Goal: Task Accomplishment & Management: Manage account settings

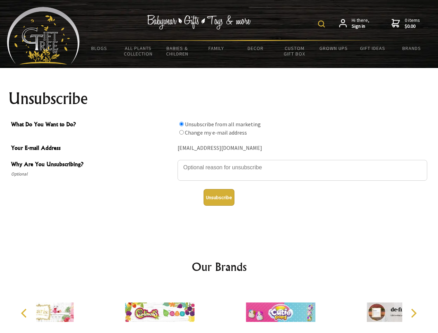
click at [323, 24] on img at bounding box center [321, 23] width 7 height 7
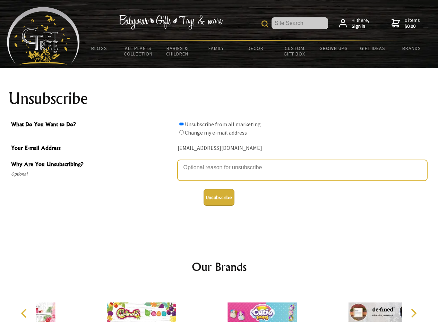
click at [219, 162] on textarea "Why Are You Unsubscribing?" at bounding box center [303, 170] width 250 height 21
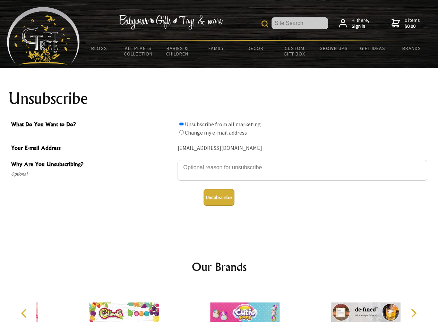
click at [181, 124] on input "What Do You Want to Do?" at bounding box center [181, 124] width 5 height 5
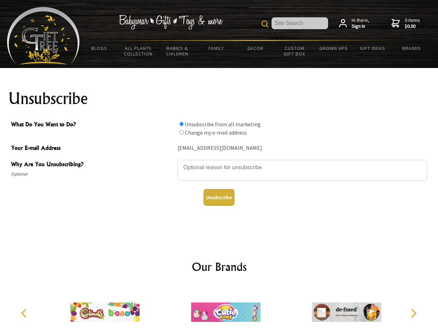
click at [181, 132] on input "What Do You Want to Do?" at bounding box center [181, 132] width 5 height 5
radio input "true"
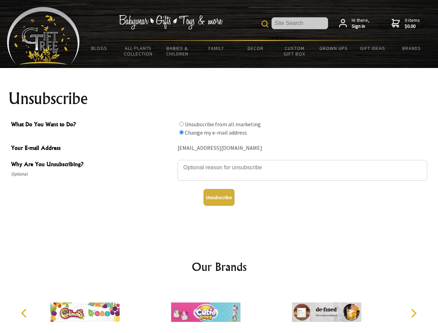
click at [219, 197] on button "Unsubscribe" at bounding box center [219, 197] width 31 height 17
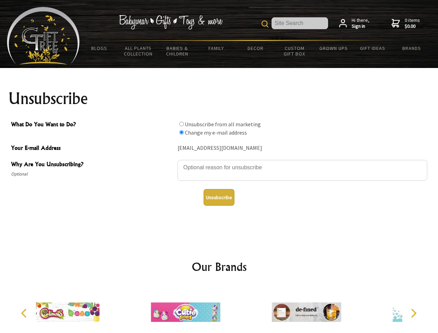
click at [219, 310] on div at bounding box center [185, 313] width 121 height 54
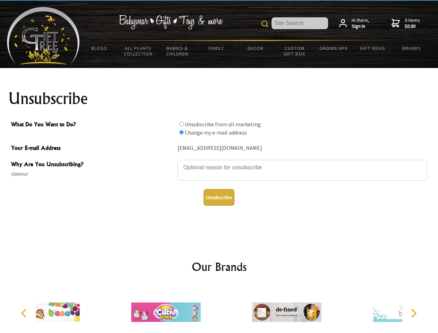
click at [25, 313] on icon "Previous" at bounding box center [24, 313] width 9 height 9
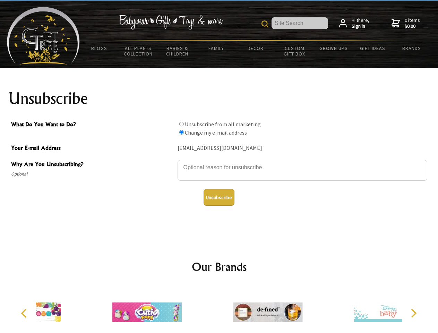
click at [414, 313] on icon "Next" at bounding box center [413, 313] width 9 height 9
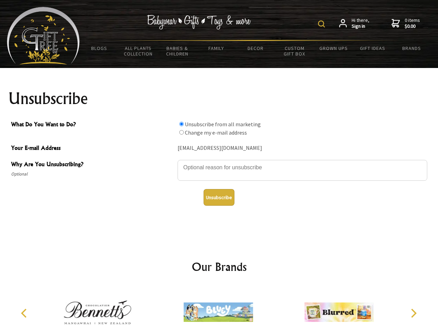
click at [323, 24] on img at bounding box center [321, 23] width 7 height 7
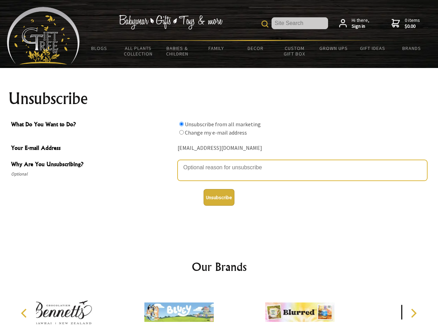
click at [219, 162] on textarea "Why Are You Unsubscribing?" at bounding box center [303, 170] width 250 height 21
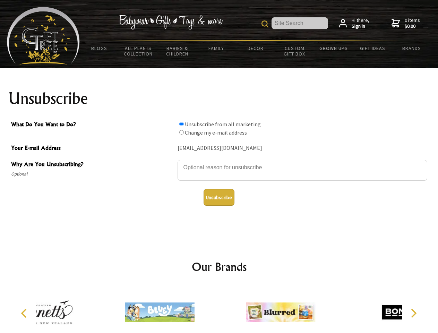
click at [181, 124] on input "What Do You Want to Do?" at bounding box center [181, 124] width 5 height 5
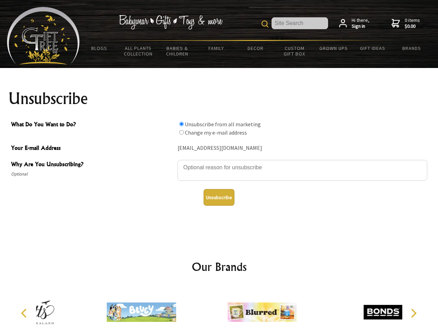
click at [181, 132] on input "What Do You Want to Do?" at bounding box center [181, 132] width 5 height 5
radio input "true"
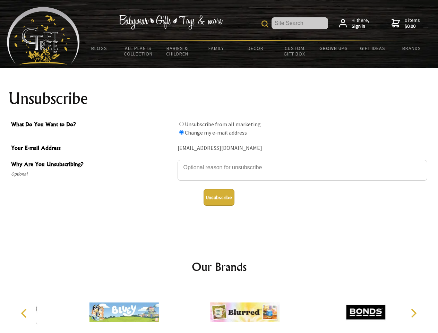
click at [219, 197] on button "Unsubscribe" at bounding box center [219, 197] width 31 height 17
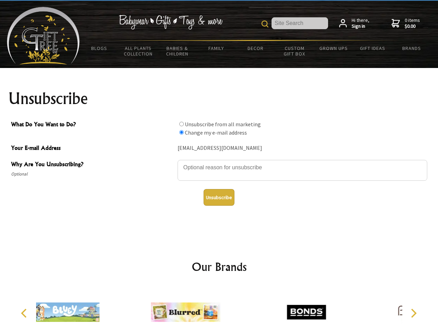
click at [25, 313] on icon "Previous" at bounding box center [24, 313] width 9 height 9
click at [414, 313] on icon "Next" at bounding box center [413, 313] width 9 height 9
